Goal: Check status: Check status

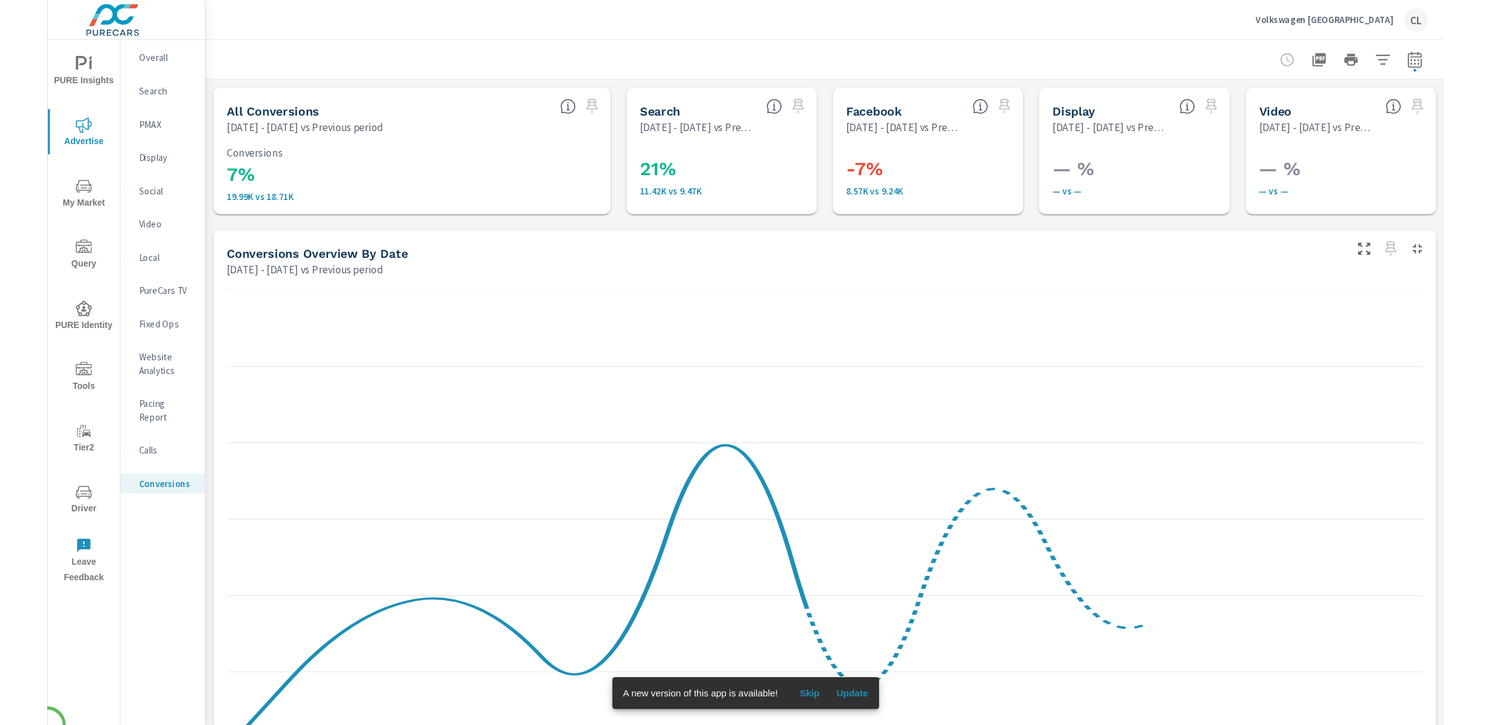
scroll to position [432, 0]
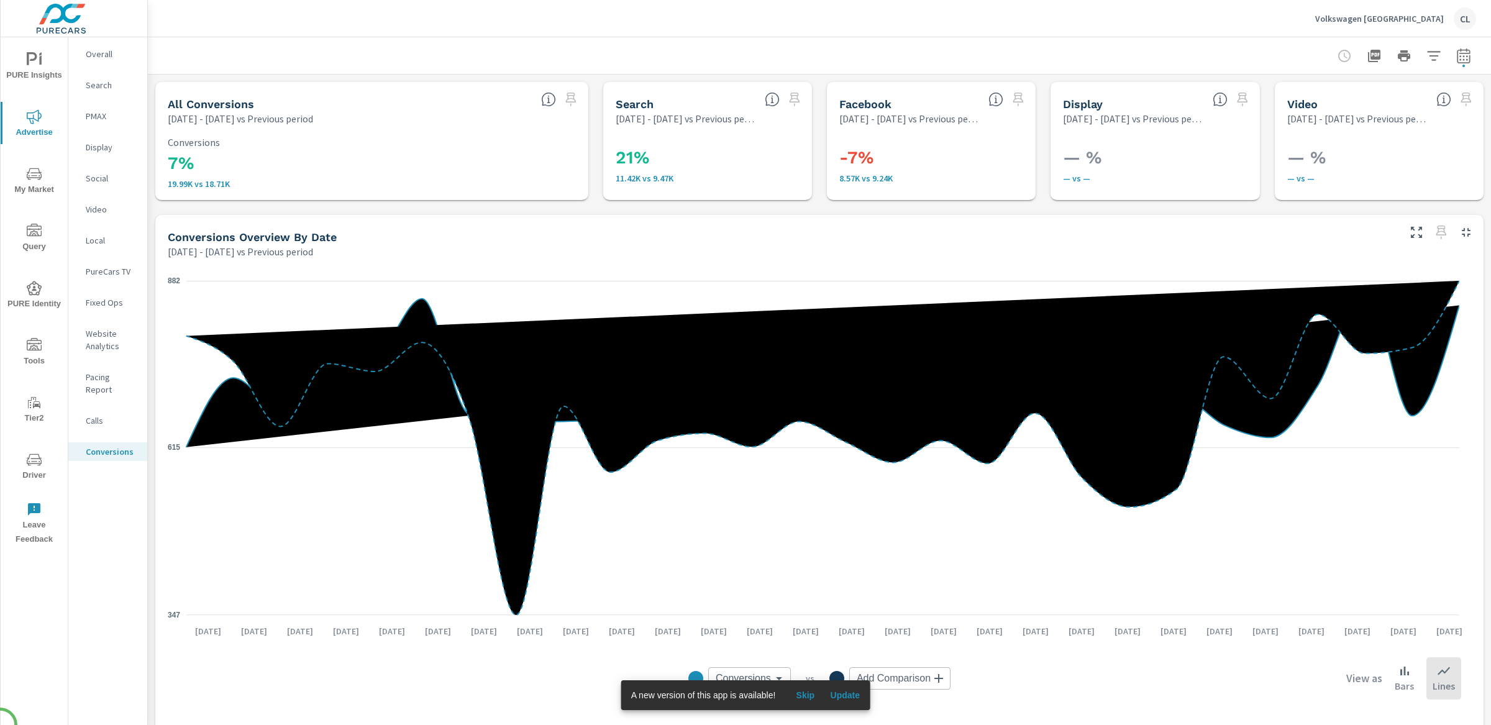
scroll to position [432, 0]
click at [1304, 57] on icon "button" at bounding box center [1463, 55] width 15 height 15
select select "Previous period"
click at [1304, 107] on select "Custom [DATE] Last week Last 7 days Last 14 days Last 30 days Last 45 days Last…" at bounding box center [1352, 107] width 134 height 25
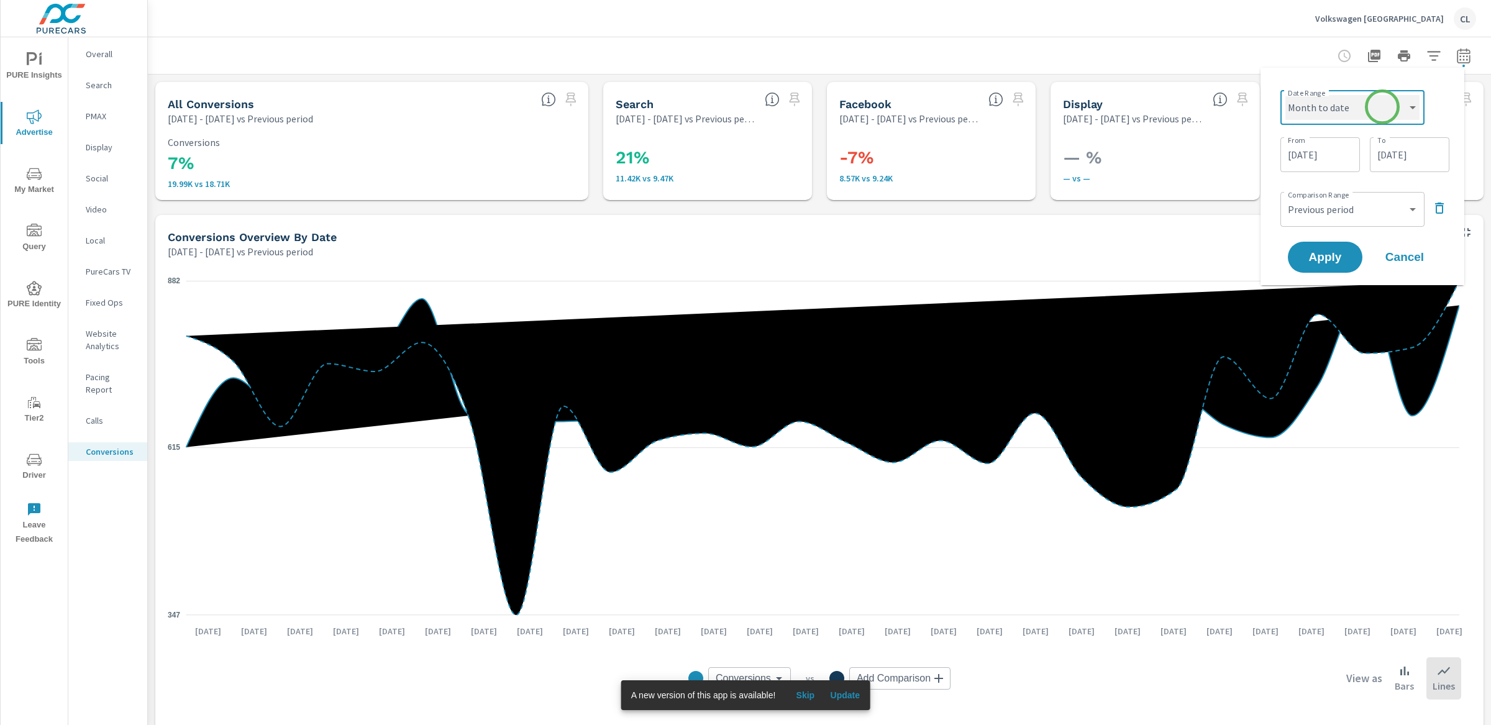
click at [1285, 95] on select "Custom [DATE] Last week Last 7 days Last 14 days Last 30 days Last 45 days Last…" at bounding box center [1352, 107] width 134 height 25
select select "Month to date"
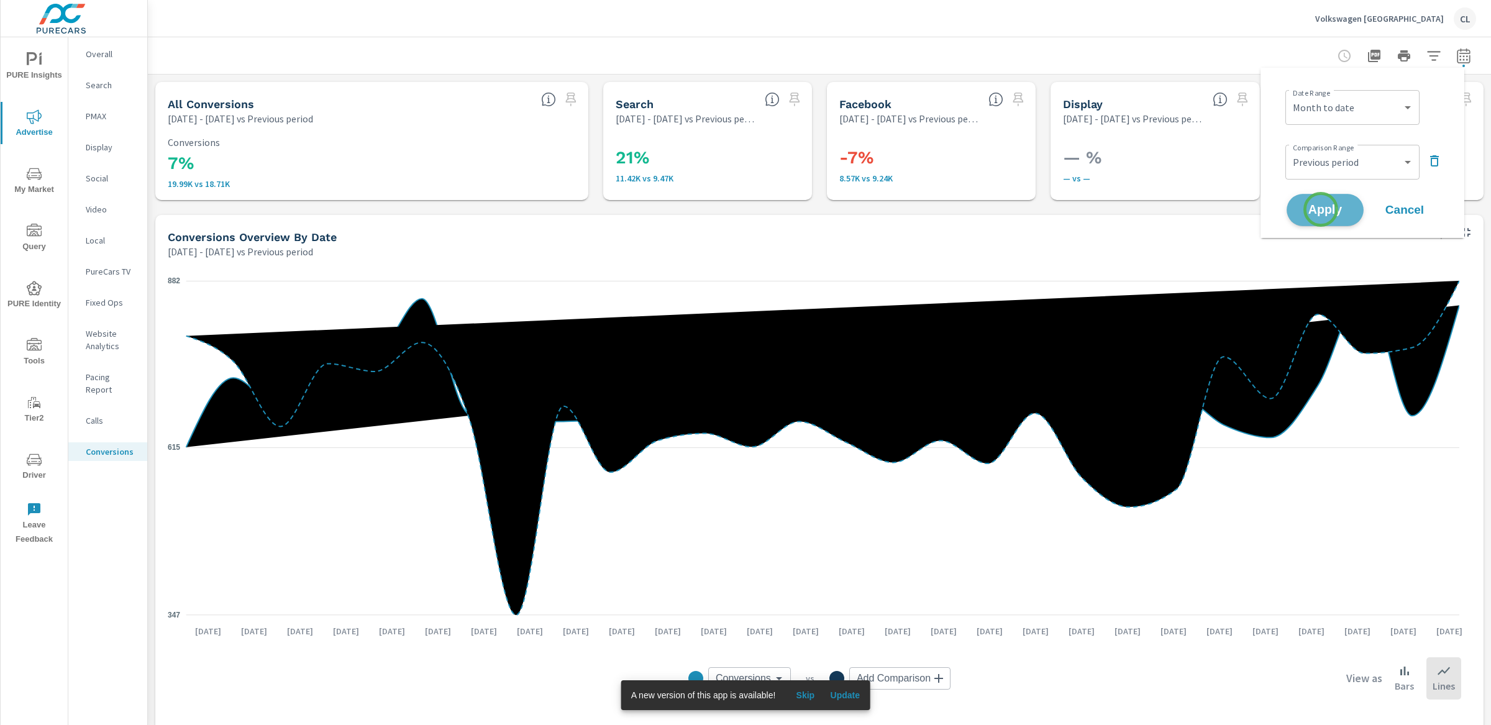
click at [1304, 209] on span "Apply" at bounding box center [1325, 210] width 51 height 12
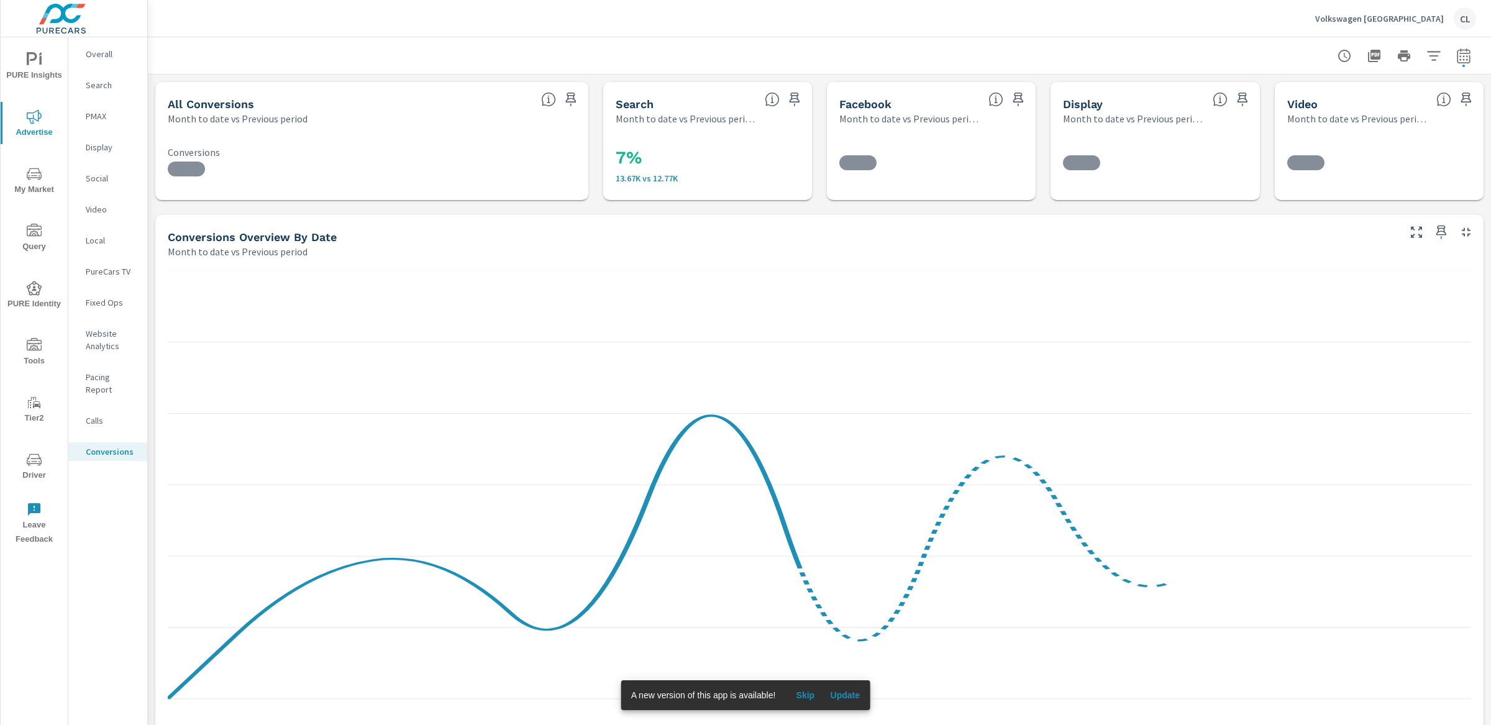
scroll to position [419, 0]
